Goal: Use online tool/utility: Use online tool/utility

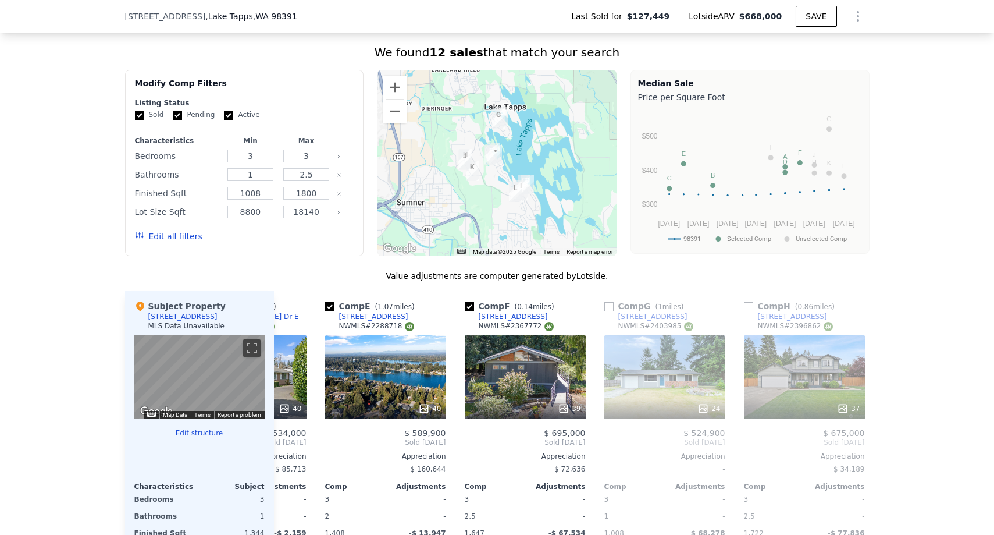
scroll to position [873, 0]
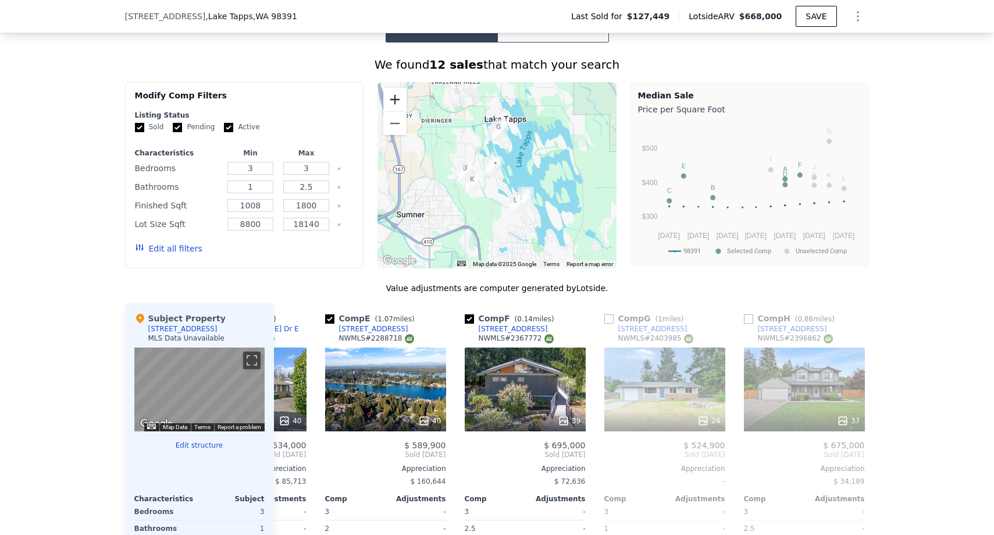
click at [396, 96] on button "Zoom in" at bounding box center [394, 99] width 23 height 23
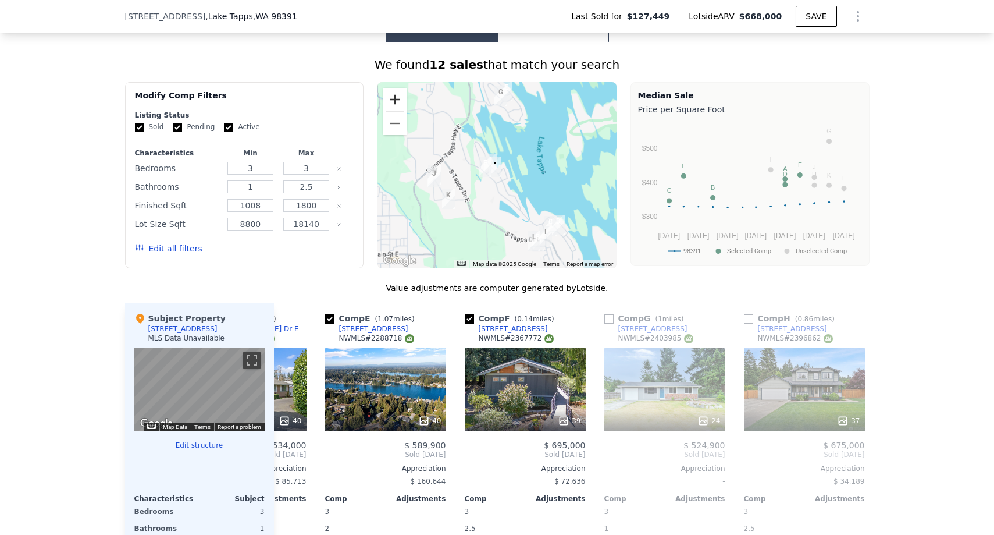
click at [396, 96] on button "Zoom in" at bounding box center [394, 99] width 23 height 23
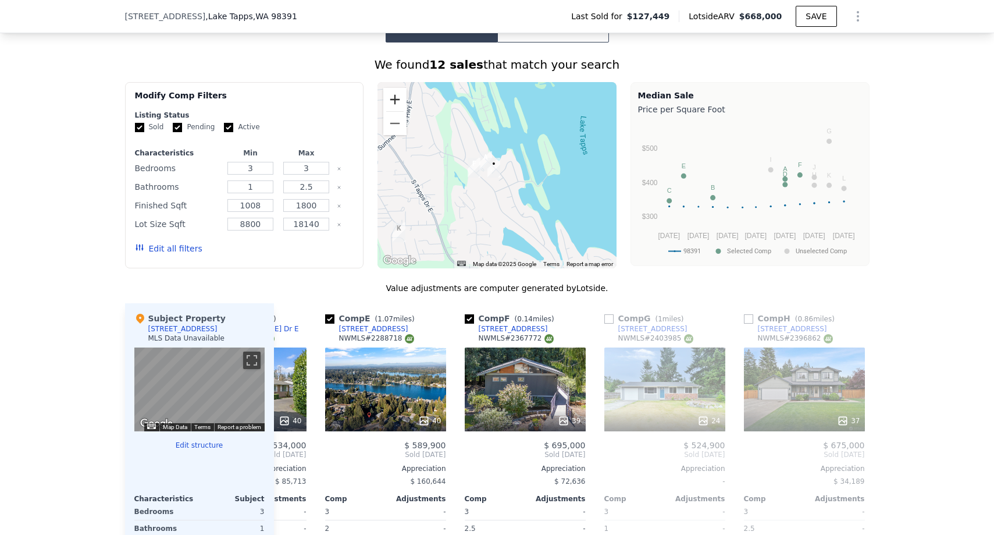
click at [396, 96] on button "Zoom in" at bounding box center [394, 99] width 23 height 23
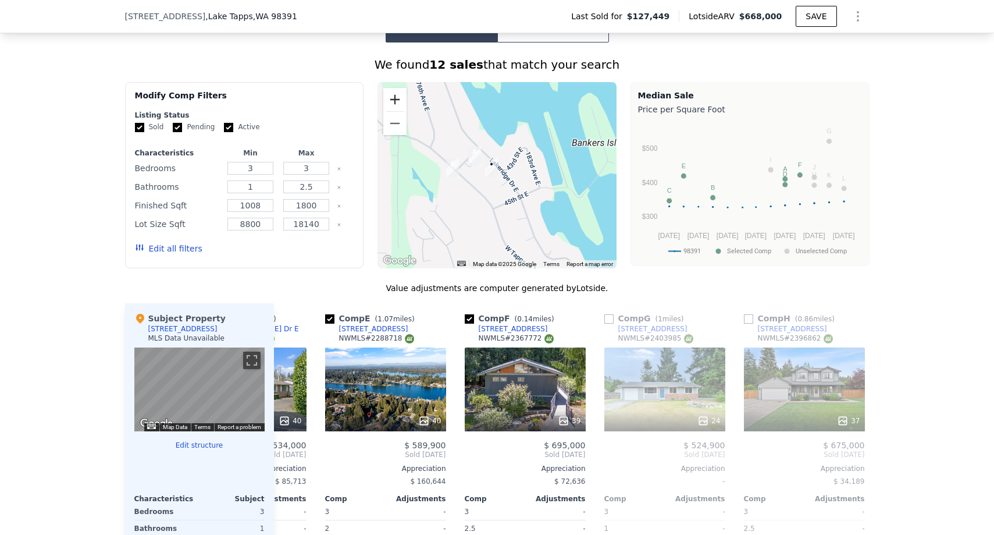
click at [396, 96] on button "Zoom in" at bounding box center [394, 99] width 23 height 23
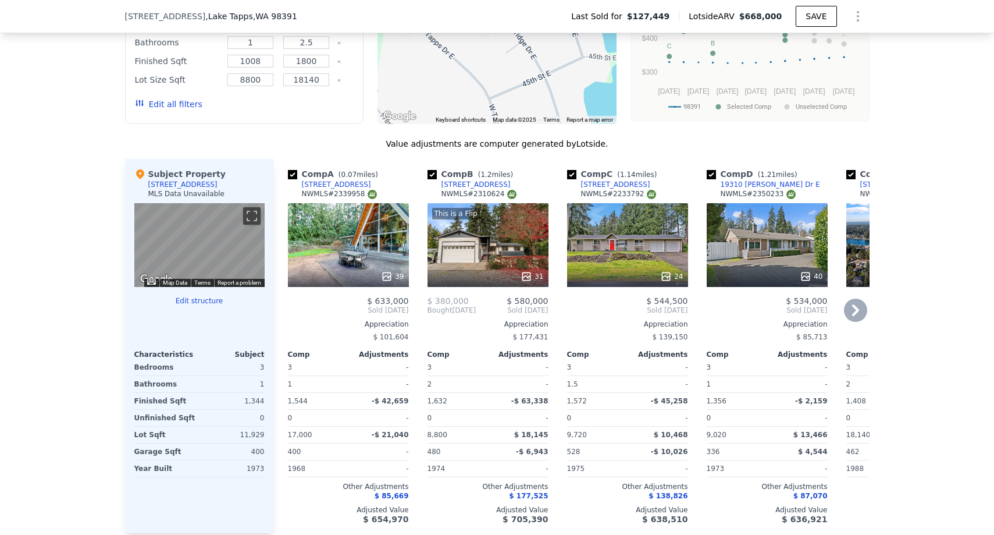
scroll to position [1050, 0]
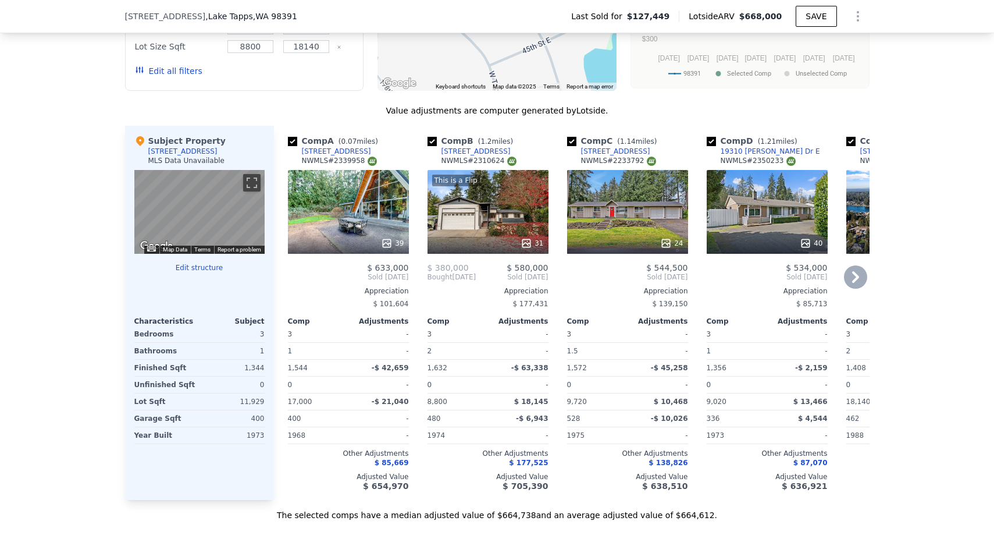
click at [342, 215] on div "39" at bounding box center [348, 212] width 121 height 84
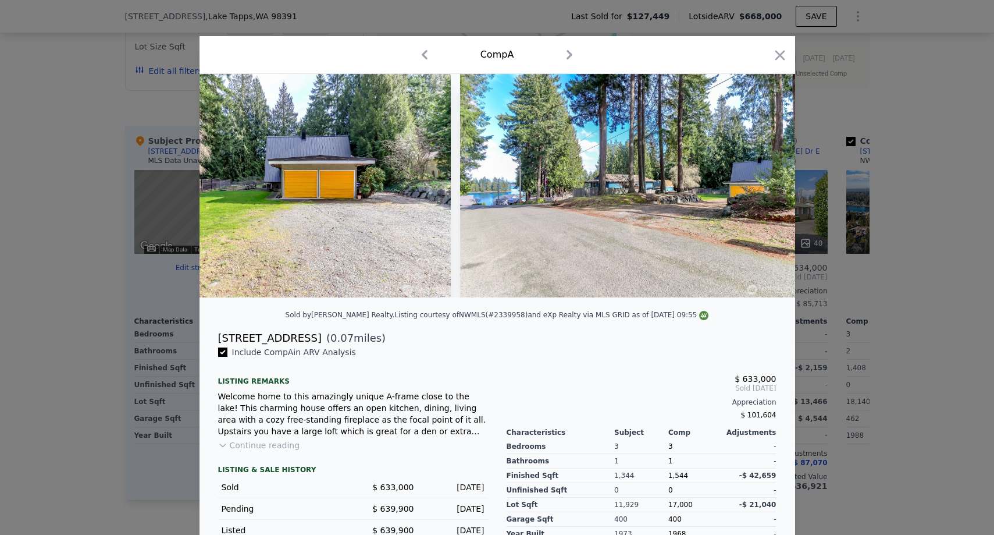
scroll to position [0, 12657]
click at [70, 358] on div at bounding box center [497, 267] width 994 height 535
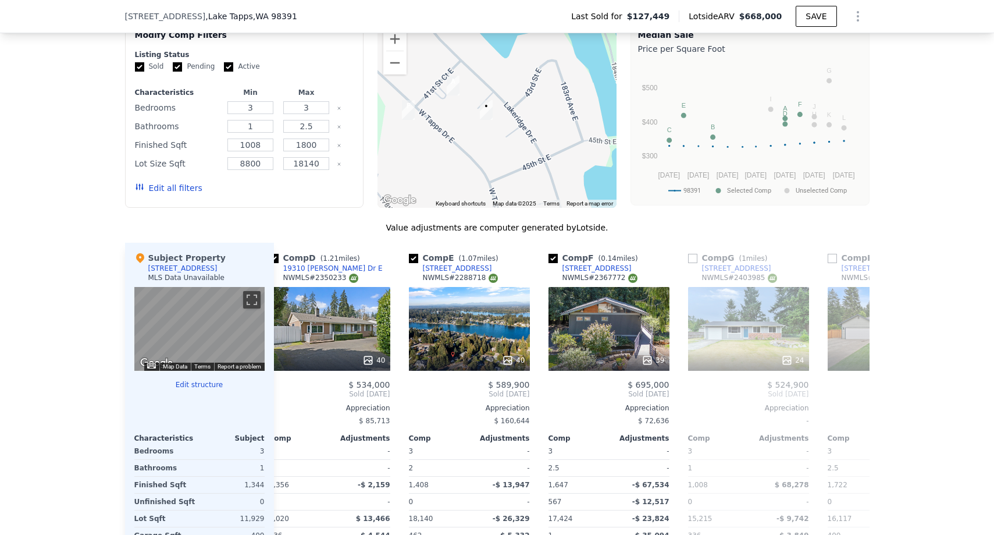
scroll to position [0, 465]
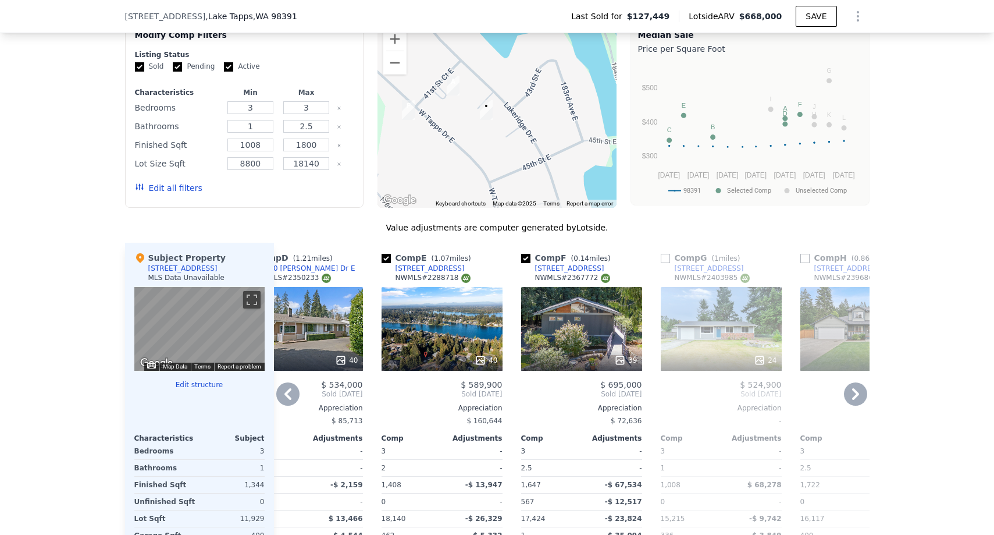
click at [581, 347] on div "39" at bounding box center [581, 329] width 121 height 84
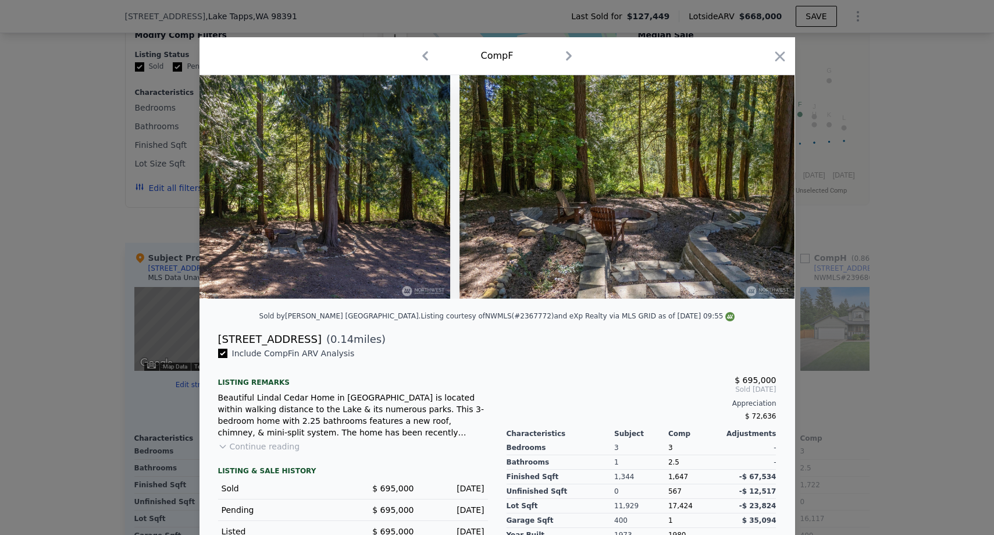
scroll to position [0, 12791]
click at [163, 286] on div at bounding box center [497, 267] width 994 height 535
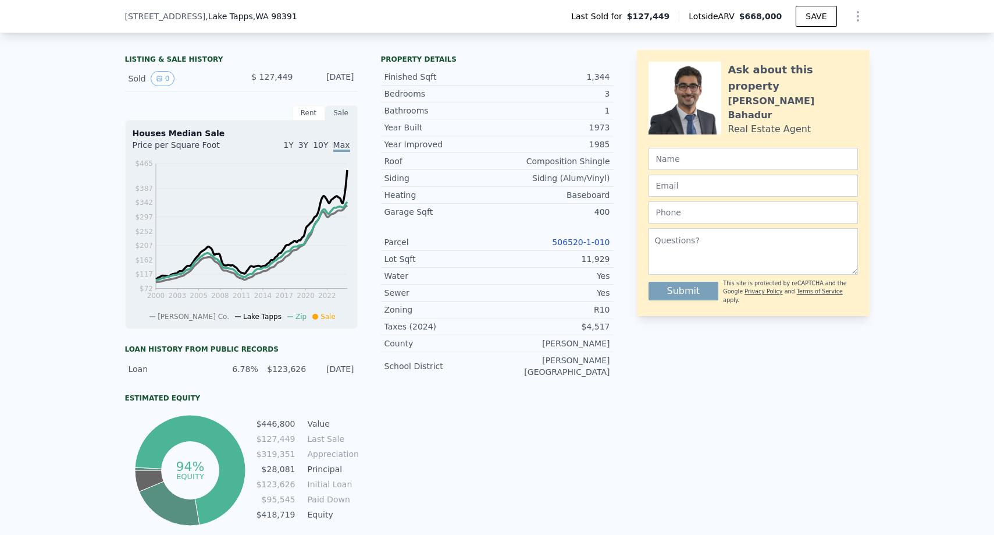
click at [54, 290] on div "LISTING & SALE HISTORY Sold 0 $ 127,449 [DATE] Rent Sale Rent over time Price p…" at bounding box center [497, 310] width 994 height 539
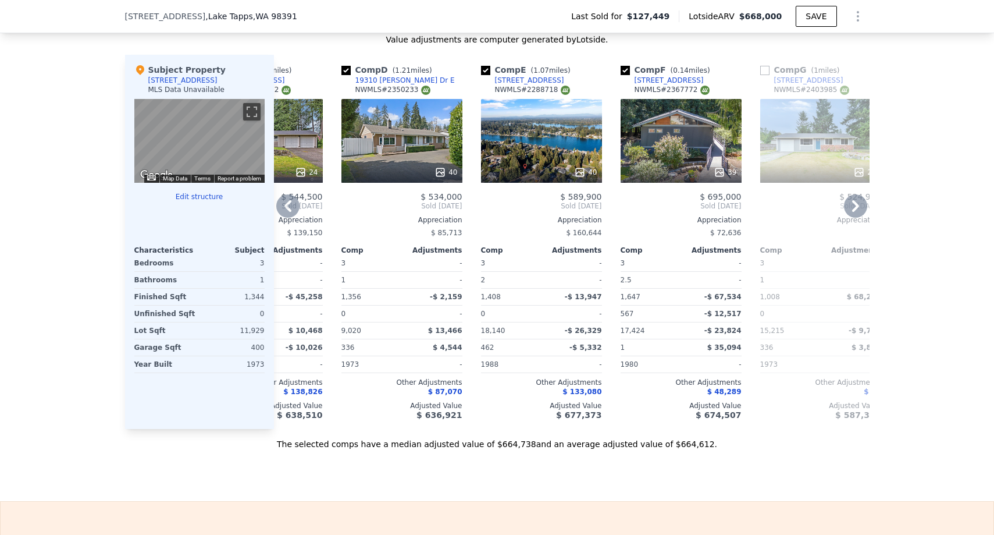
scroll to position [0, 364]
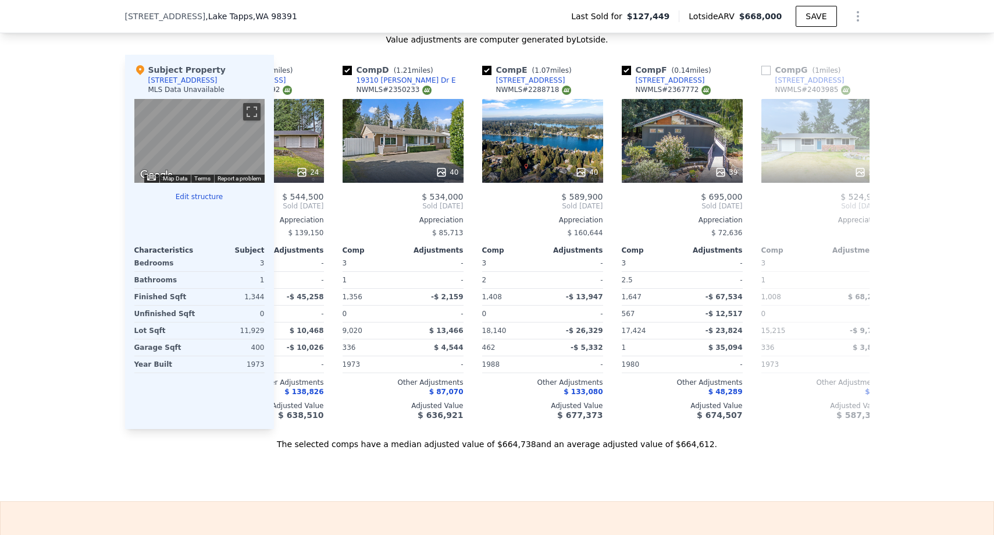
click at [195, 201] on div at bounding box center [199, 205] width 130 height 9
click at [204, 191] on div "Subject Property [STREET_ADDRESS] E MLS Data Unavailable ← Move left → Move rig…" at bounding box center [199, 242] width 149 height 374
click at [209, 200] on button "Edit structure" at bounding box center [199, 196] width 130 height 9
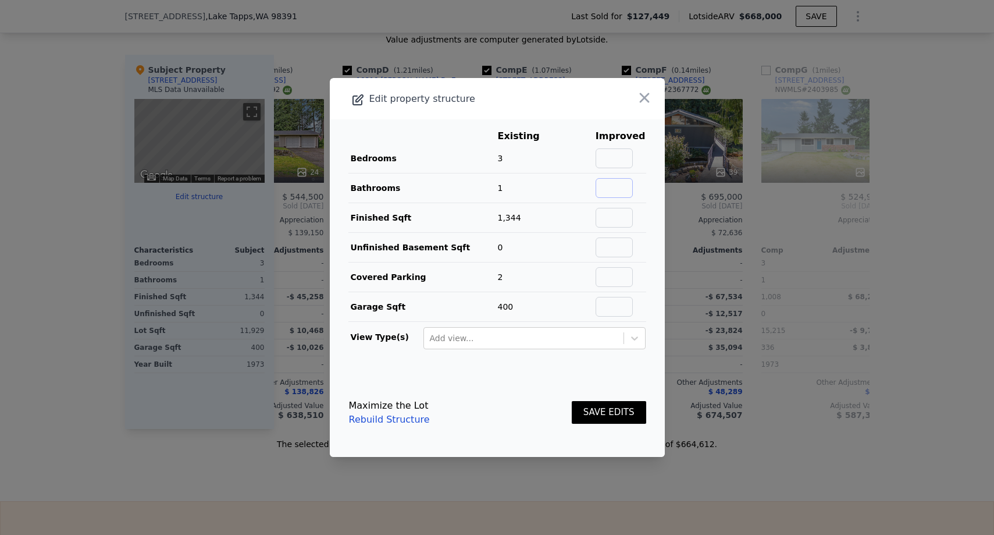
click at [619, 193] on input "text" at bounding box center [614, 188] width 37 height 20
click at [624, 187] on input "1,25" at bounding box center [614, 188] width 37 height 20
type input "1.25"
click at [618, 419] on button "SAVE EDITS" at bounding box center [609, 412] width 74 height 23
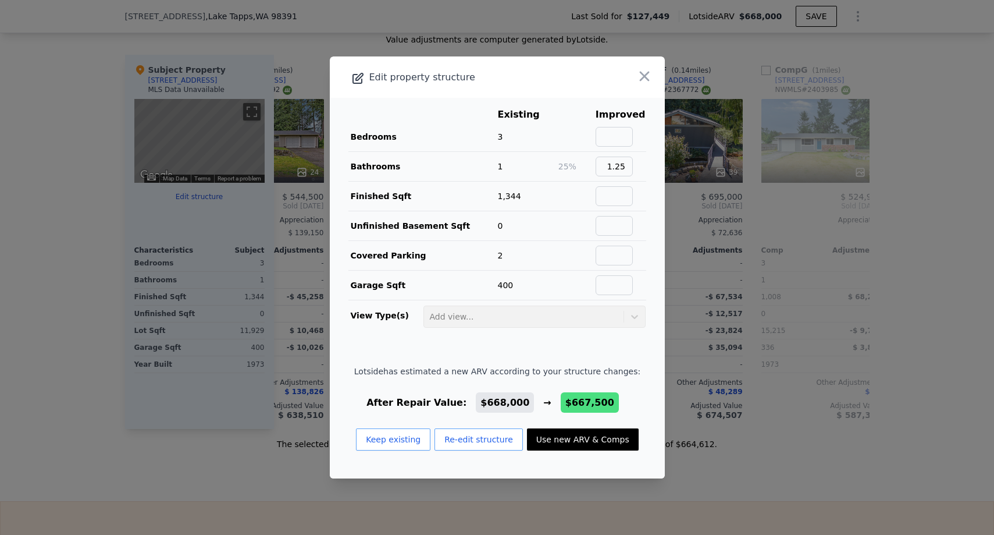
click at [565, 440] on button "Use new ARV & Comps" at bounding box center [583, 439] width 112 height 22
type input "$ 667,500"
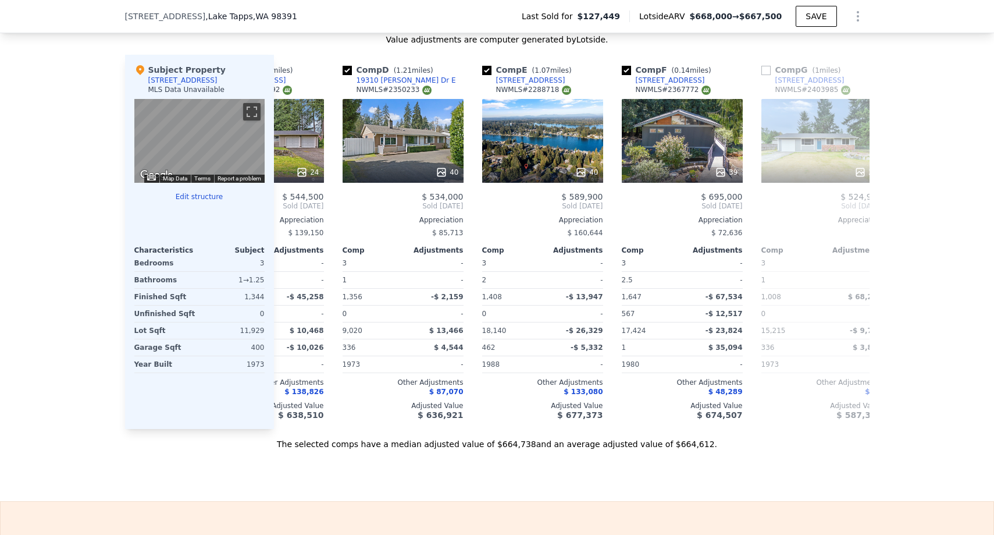
type input "$ 480,735"
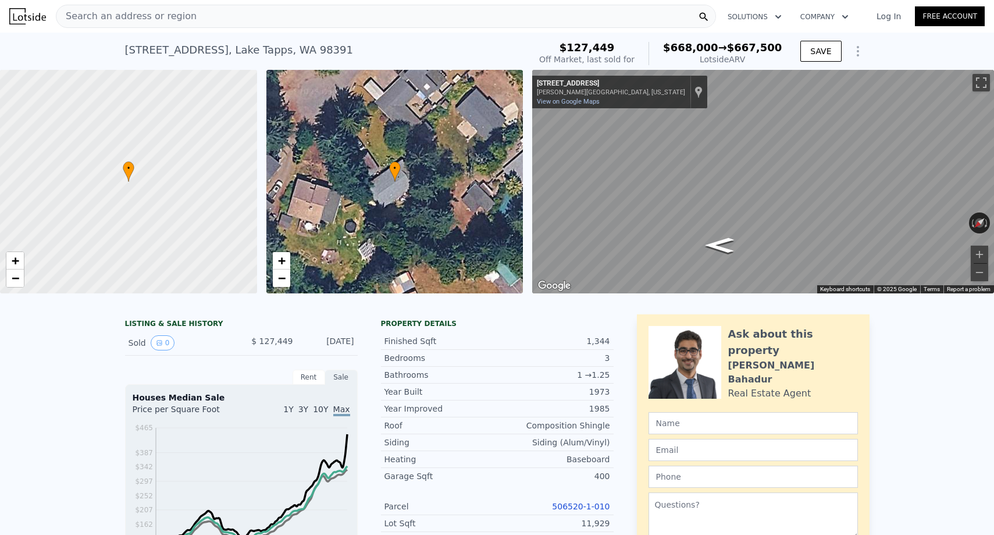
scroll to position [0, 0]
click at [525, 65] on div "[STREET_ADDRESS] Sold [DATE] for $127,449 (~ARV $668k → $667,500 )" at bounding box center [325, 53] width 400 height 33
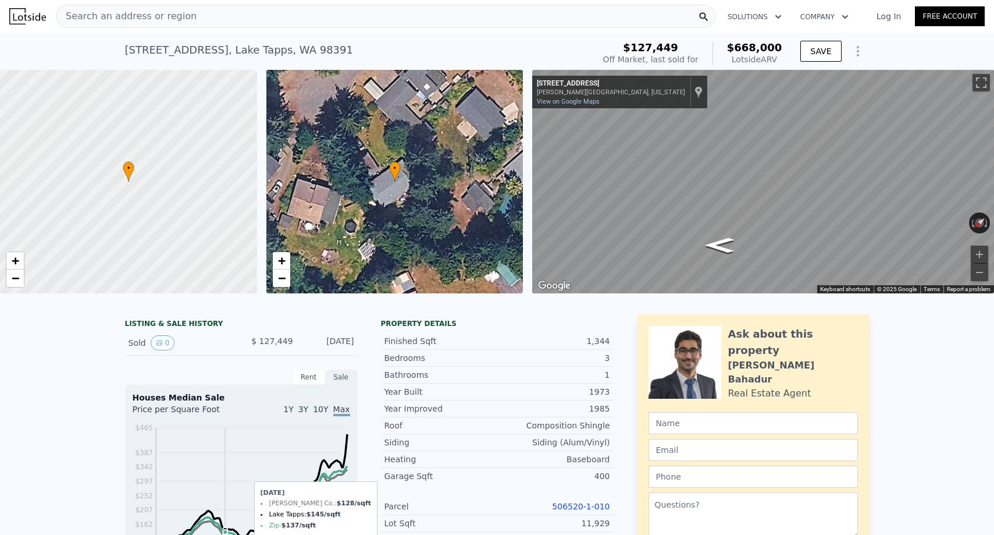
type input "$ 668,000"
type input "$ 481,202"
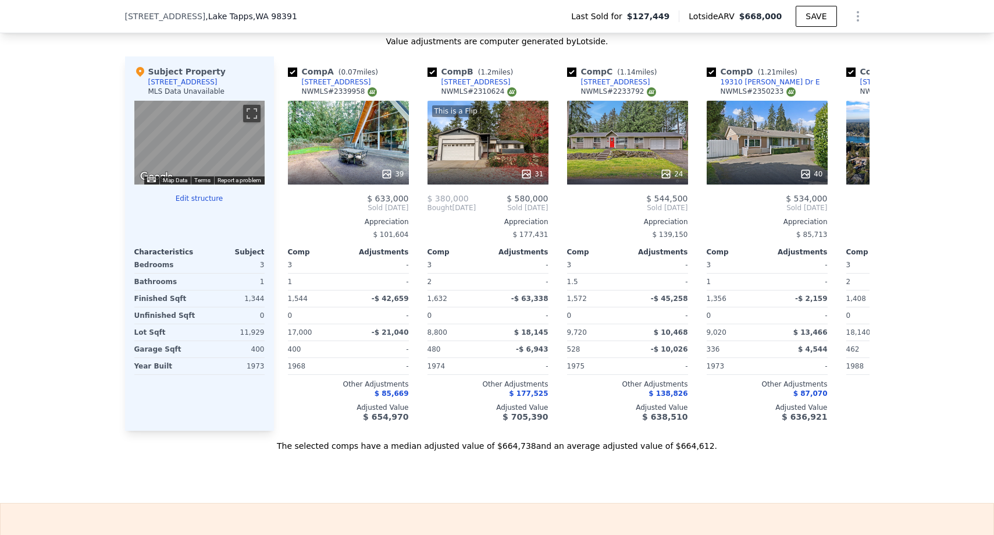
scroll to position [1120, 0]
